Goal: Information Seeking & Learning: Learn about a topic

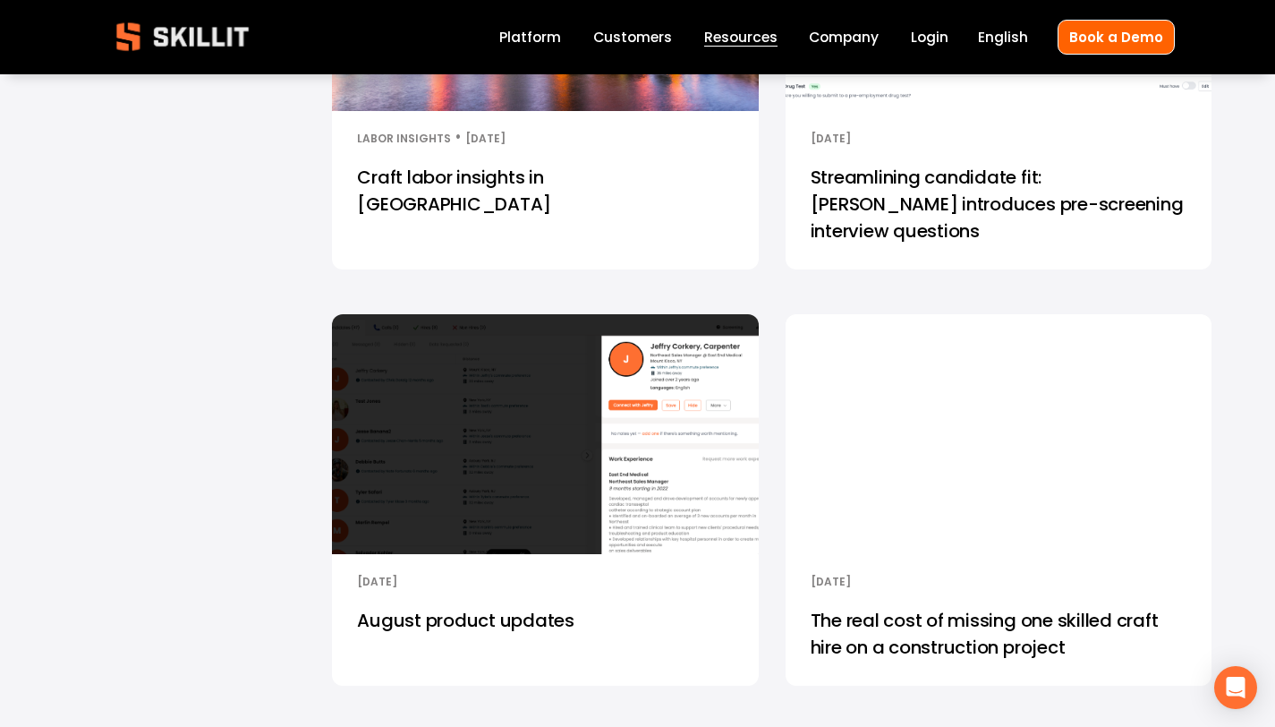
scroll to position [731, 0]
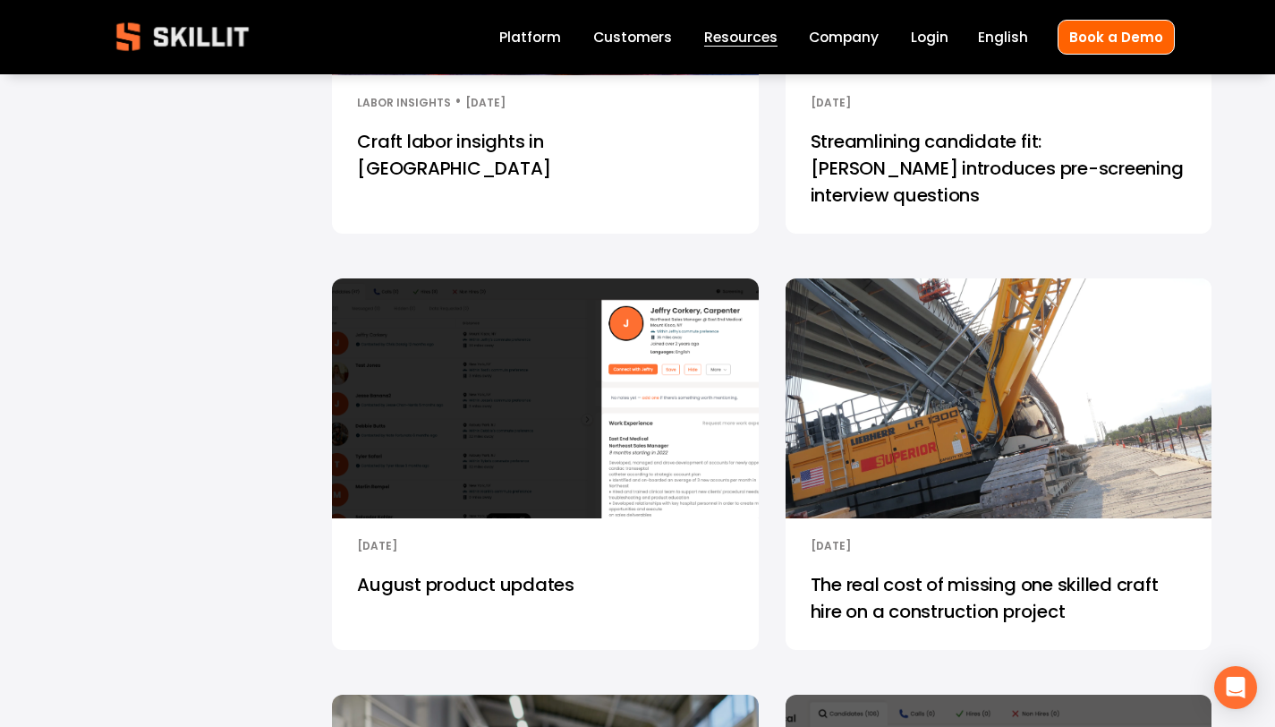
click at [563, 567] on link "August product updates" at bounding box center [545, 603] width 426 height 93
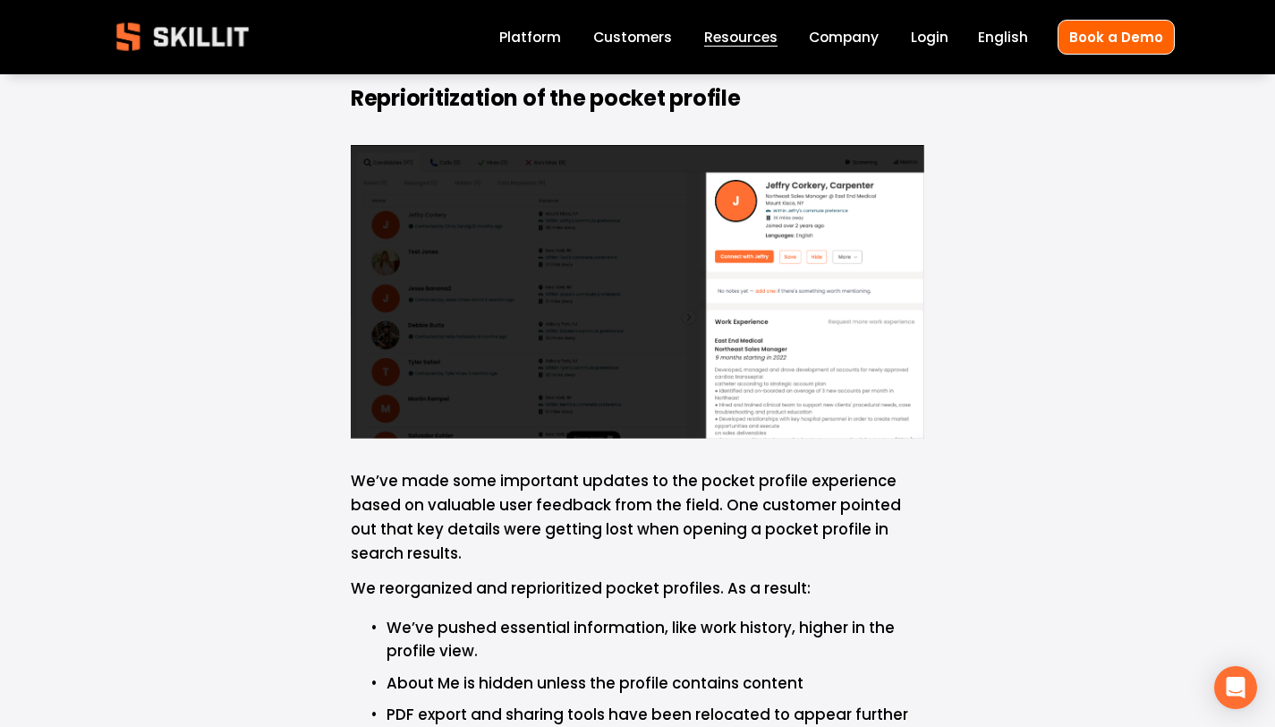
scroll to position [355, 0]
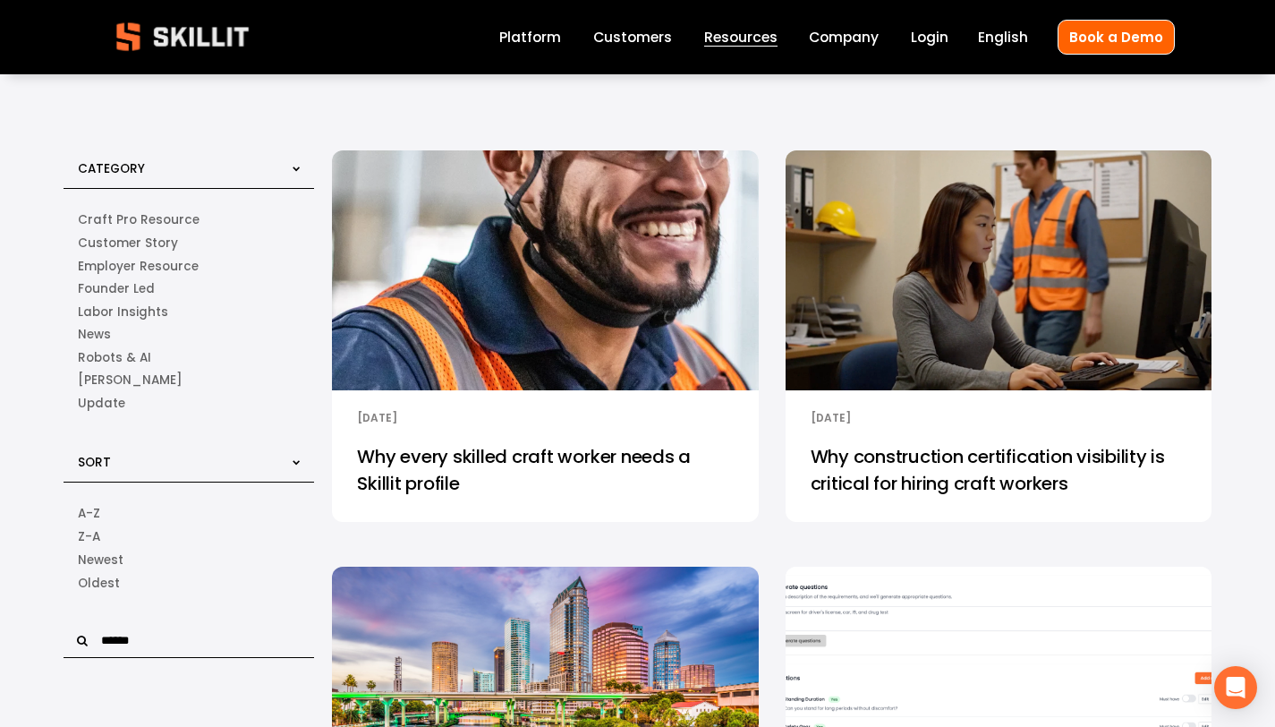
click at [551, 312] on img at bounding box center [545, 270] width 431 height 243
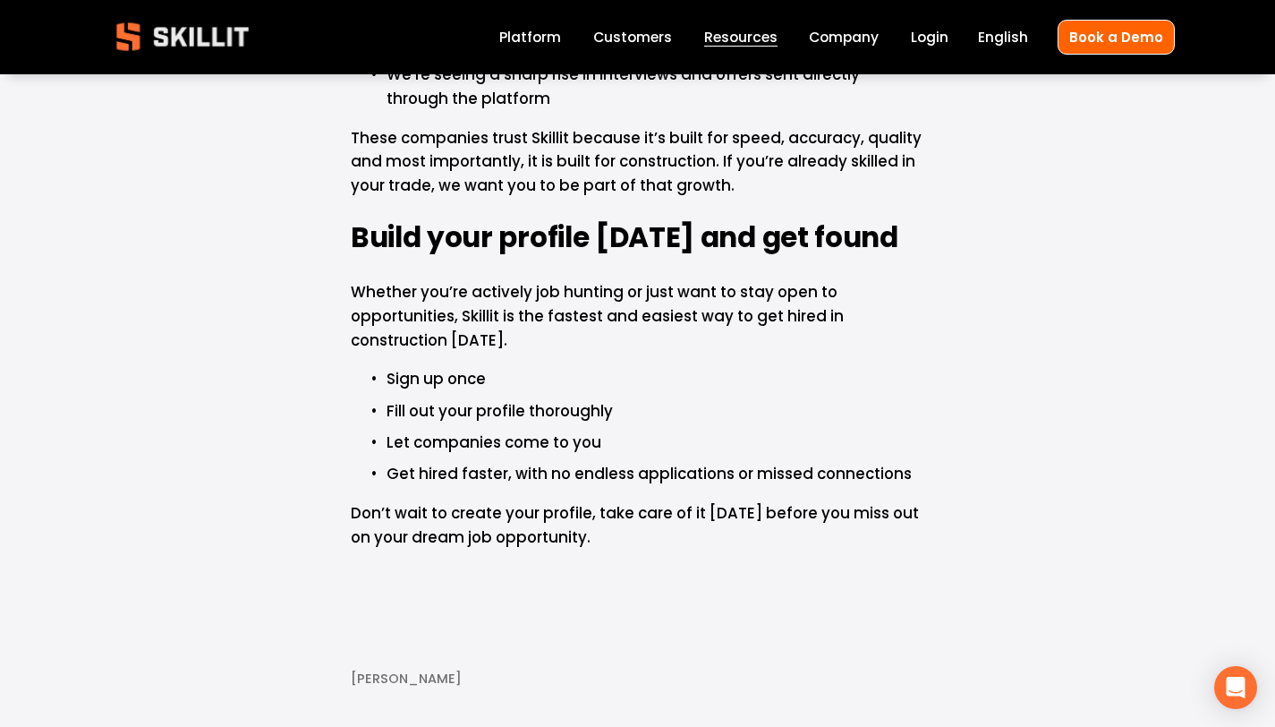
scroll to position [3760, 0]
